Goal: Find specific page/section: Find specific page/section

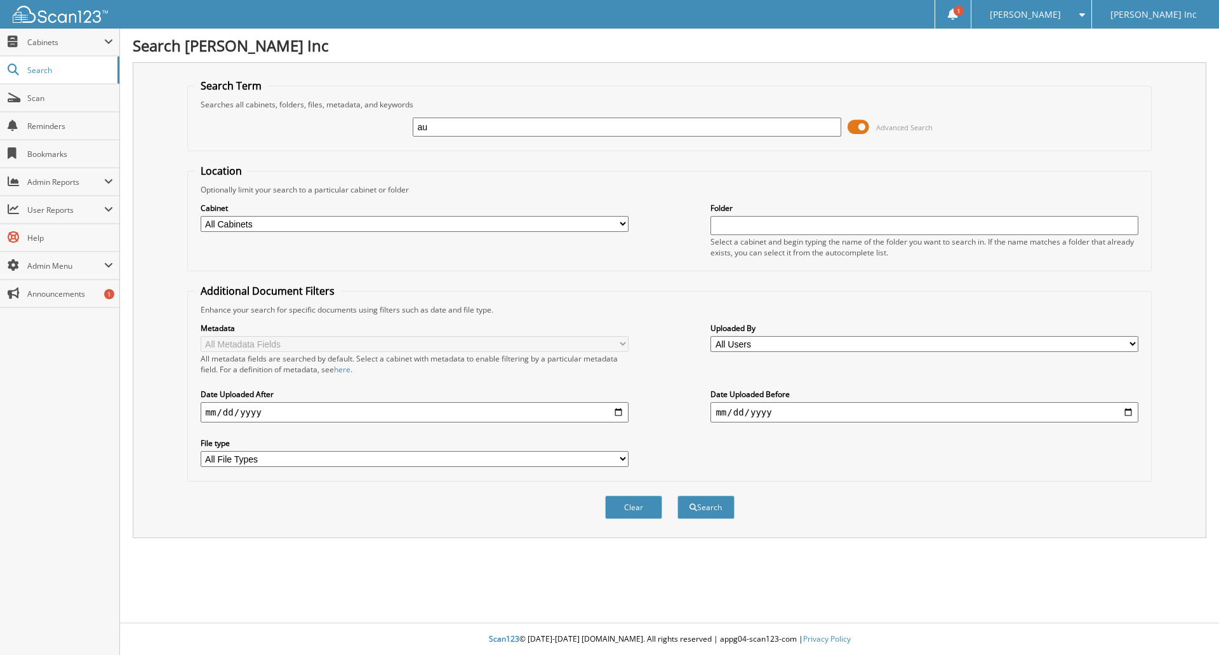
type input "a"
click at [238, 220] on select "All Cabinets ACCOUNTS PAYABLE CAR DEALS FISHERS CAR DEALS [GEOGRAPHIC_DATA] CAR…" at bounding box center [415, 224] width 428 height 16
select select "23389"
click at [201, 216] on select "All Cabinets ACCOUNTS PAYABLE CAR DEALS FISHERS CAR DEALS [GEOGRAPHIC_DATA] CAR…" at bounding box center [415, 224] width 428 height 16
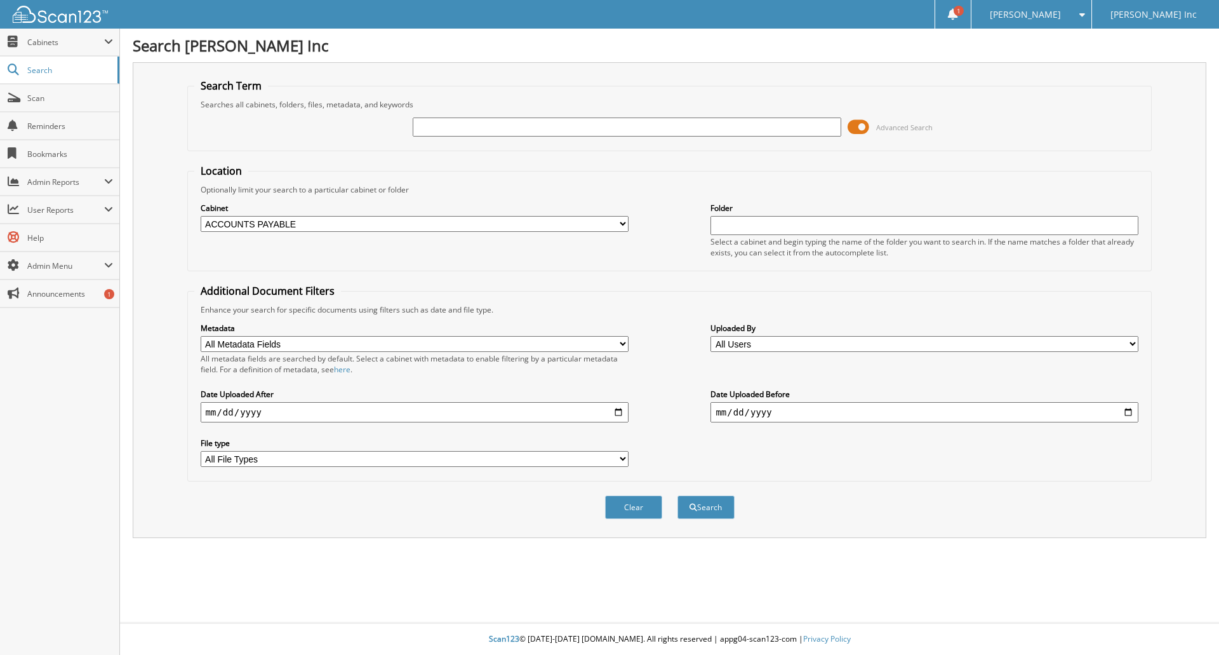
click at [448, 124] on input "text" at bounding box center [627, 126] width 428 height 19
type input "force"
click at [616, 409] on input "date" at bounding box center [415, 412] width 428 height 20
type input "[DATE]"
click at [720, 509] on button "Search" at bounding box center [706, 506] width 57 height 23
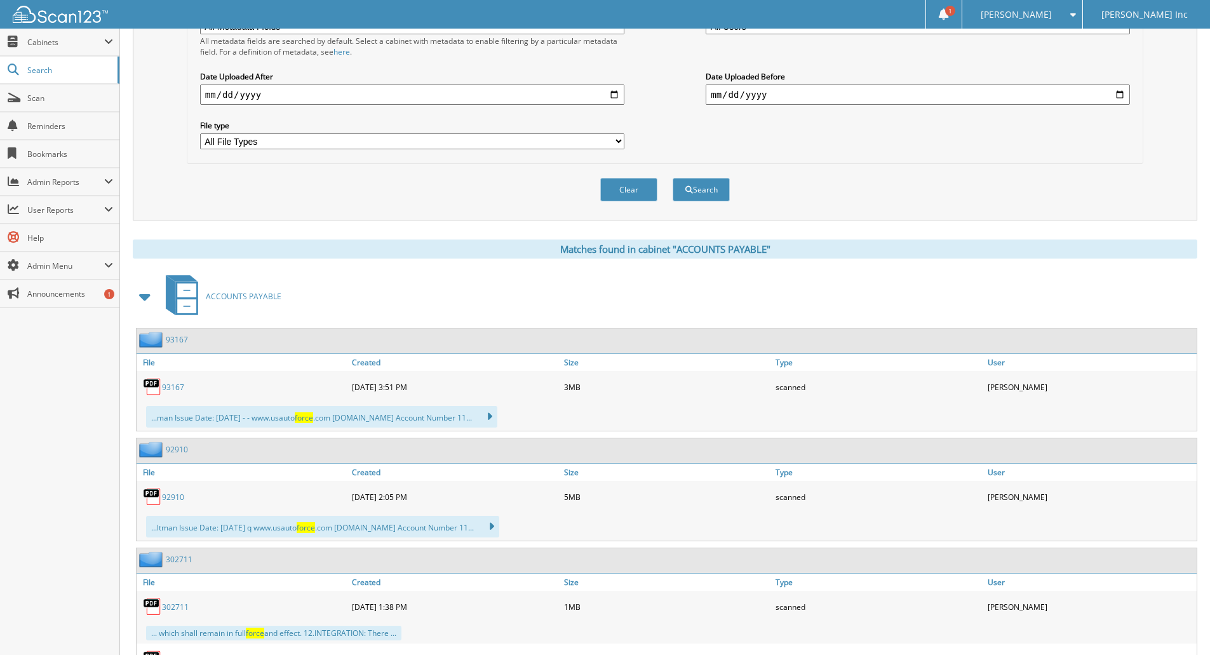
scroll to position [445, 0]
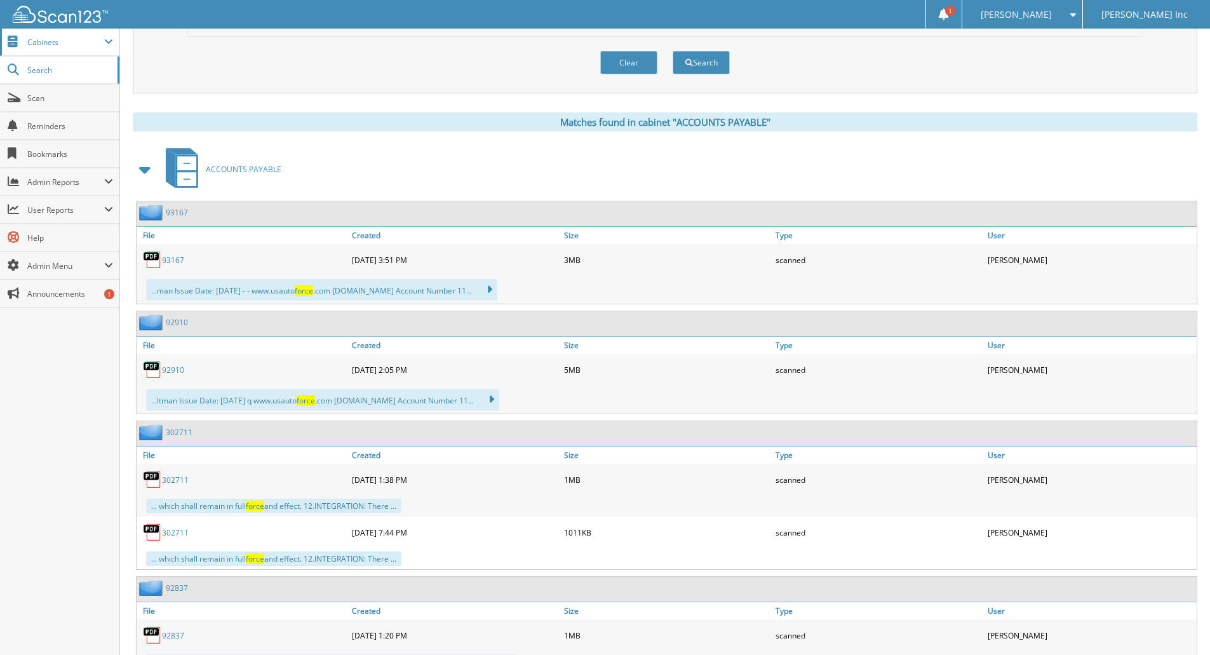
click at [50, 39] on span "Cabinets" at bounding box center [65, 42] width 77 height 11
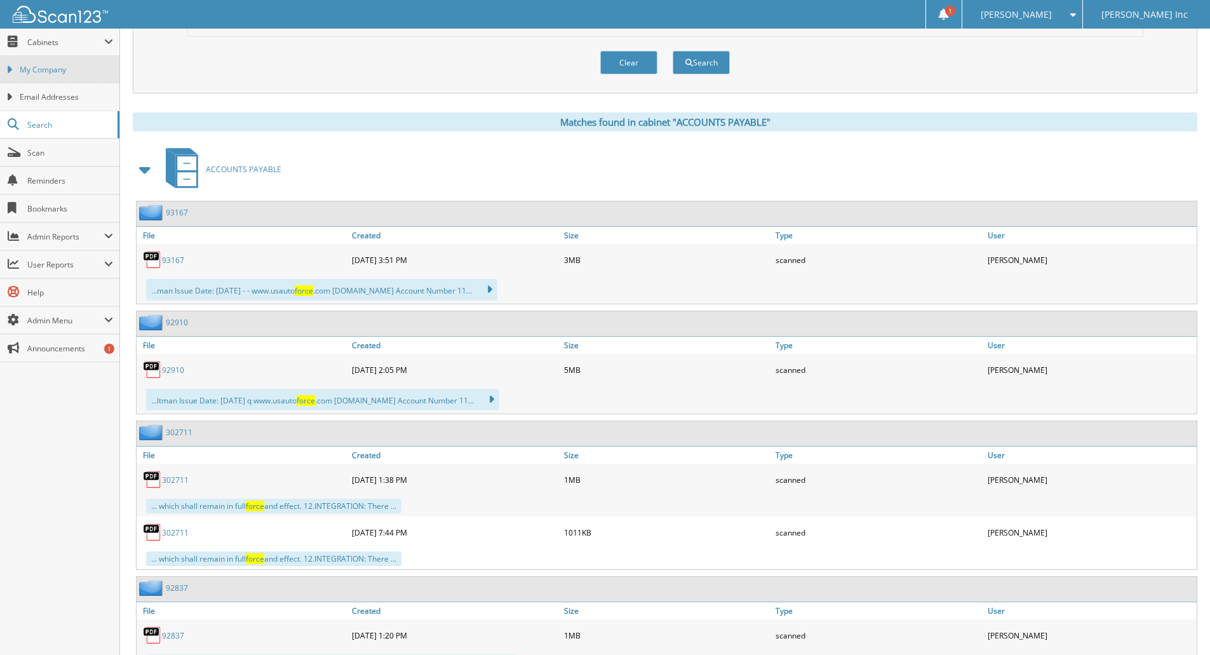
click at [62, 69] on span "My Company" at bounding box center [66, 69] width 93 height 11
